Goal: Book appointment/travel/reservation

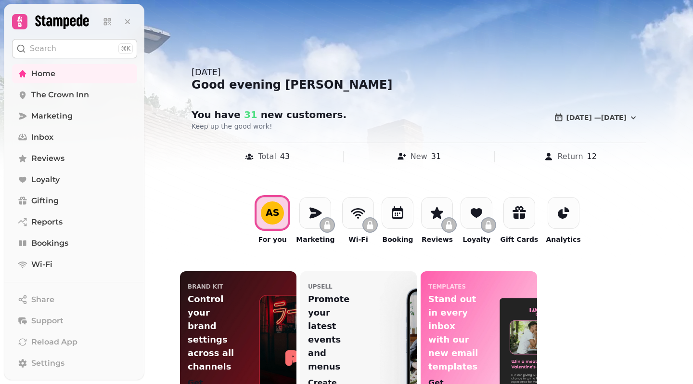
click at [508, 14] on div at bounding box center [346, 192] width 693 height 384
click at [501, 20] on div at bounding box center [346, 192] width 693 height 384
click at [57, 244] on span "Bookings" at bounding box center [49, 243] width 37 height 12
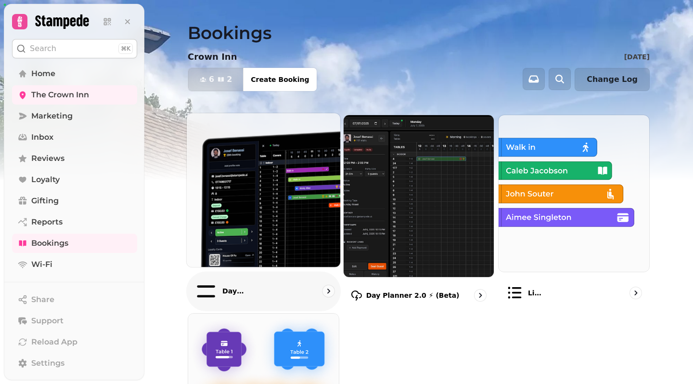
click at [251, 196] on img at bounding box center [263, 189] width 169 height 169
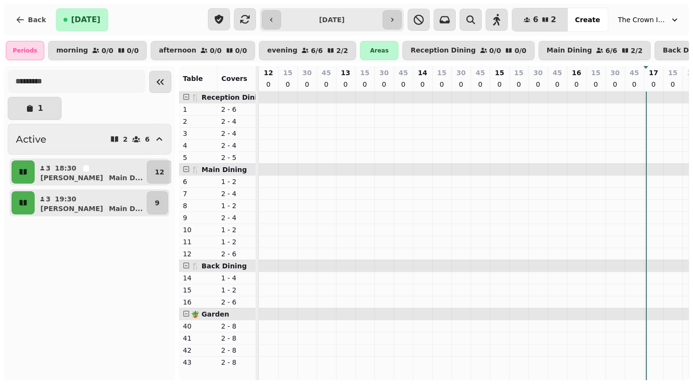
scroll to position [0, 352]
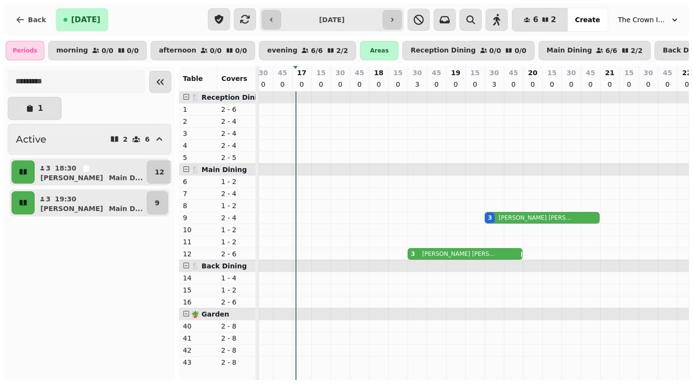
click at [485, 216] on div "3" at bounding box center [490, 217] width 10 height 11
select select "**********"
select select "*"
select select "****"
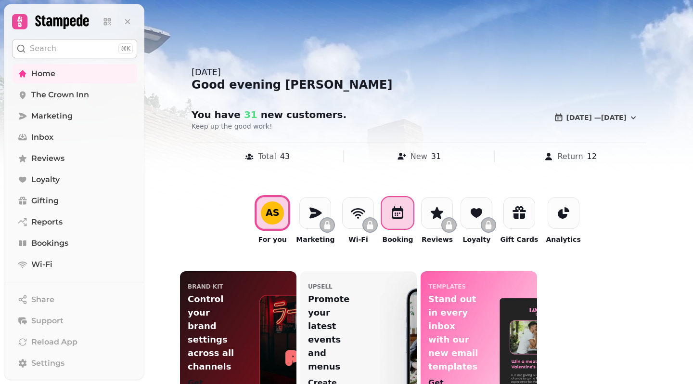
click at [393, 217] on icon at bounding box center [397, 212] width 15 height 15
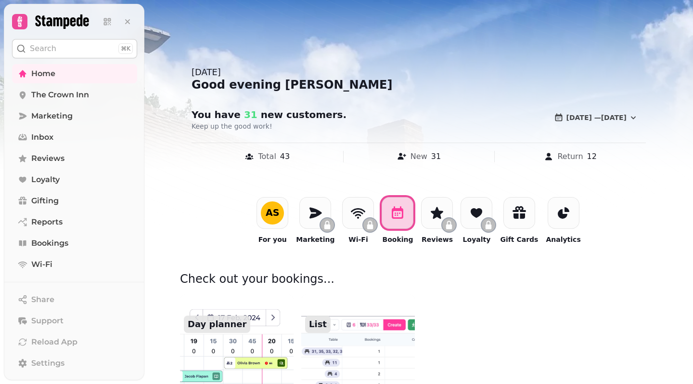
click at [234, 324] on p "Day planner" at bounding box center [217, 323] width 66 height 17
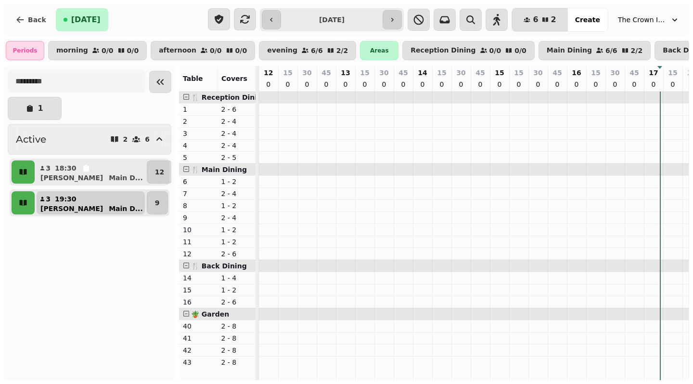
scroll to position [0, 352]
